Goal: Task Accomplishment & Management: Manage account settings

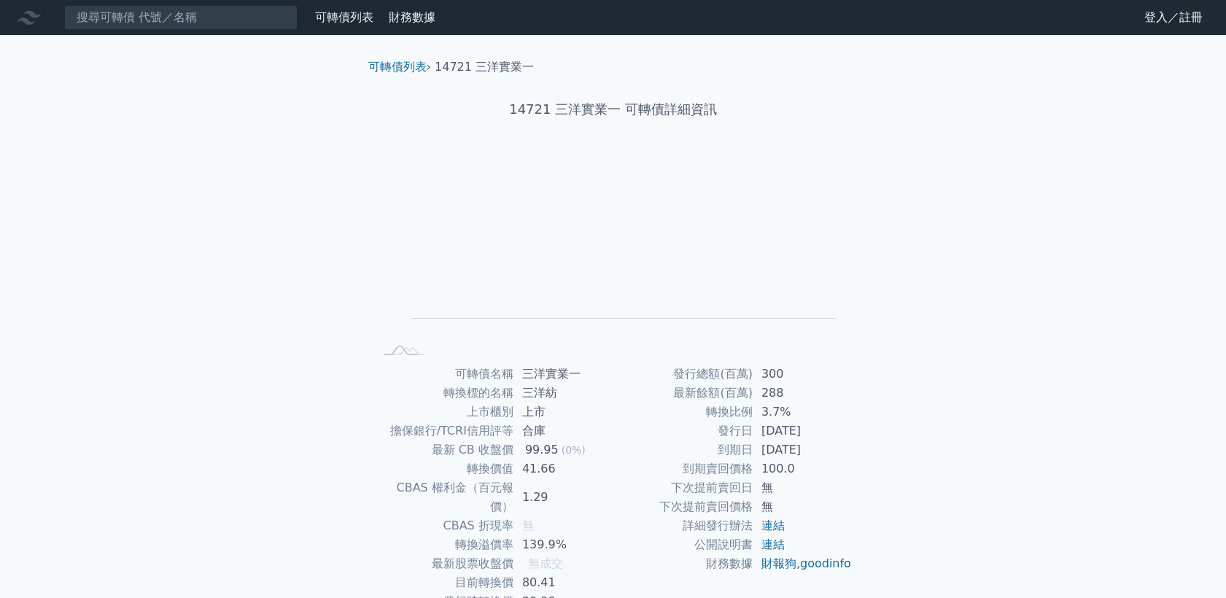
click at [1158, 19] on link "登入／註冊" at bounding box center [1173, 17] width 82 height 23
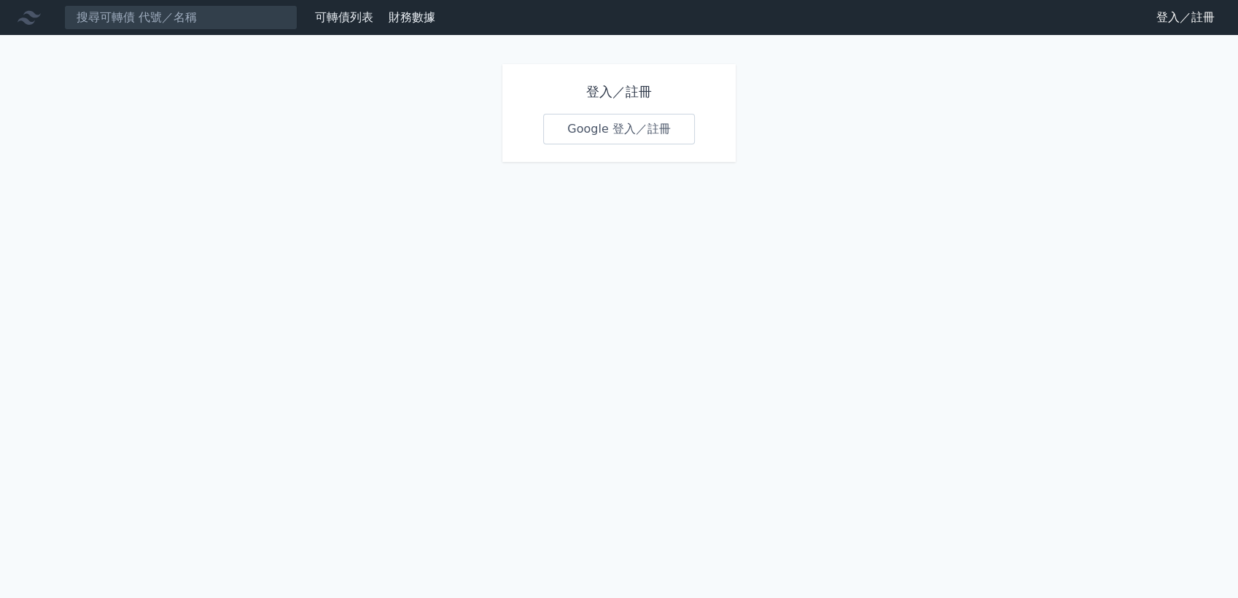
click at [618, 125] on link "Google 登入／註冊" at bounding box center [619, 129] width 152 height 31
click at [604, 123] on link "Google 登入／註冊" at bounding box center [619, 129] width 152 height 31
click at [258, 17] on input at bounding box center [180, 17] width 233 height 25
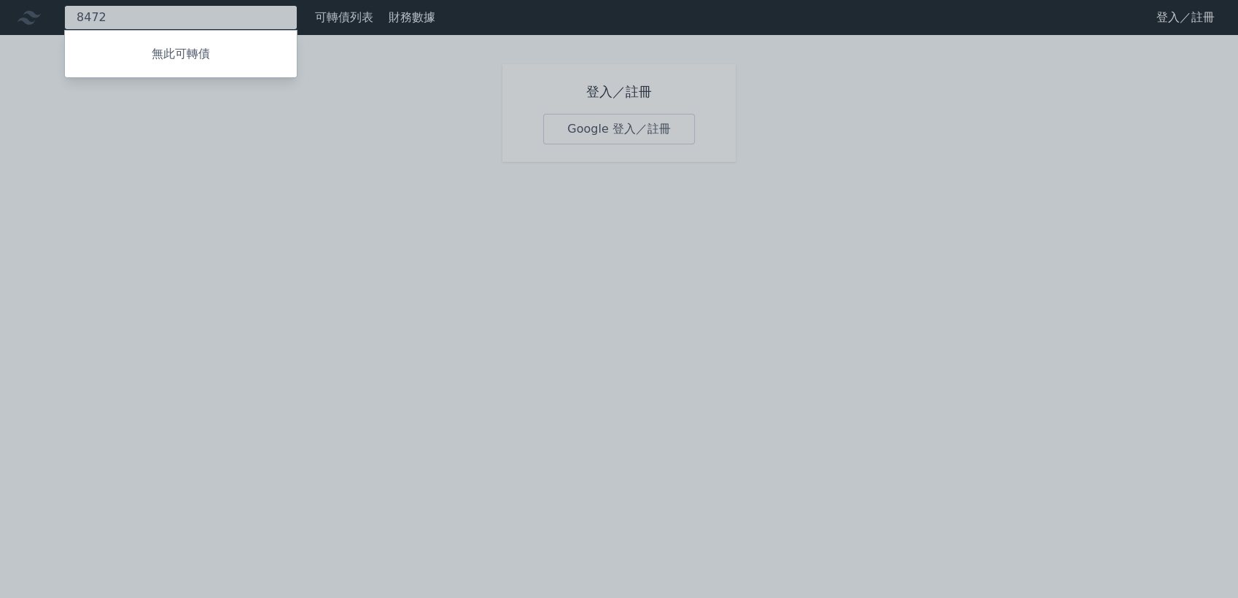
type input "8472"
click at [279, 232] on div at bounding box center [619, 299] width 1238 height 598
